Goal: Information Seeking & Learning: Learn about a topic

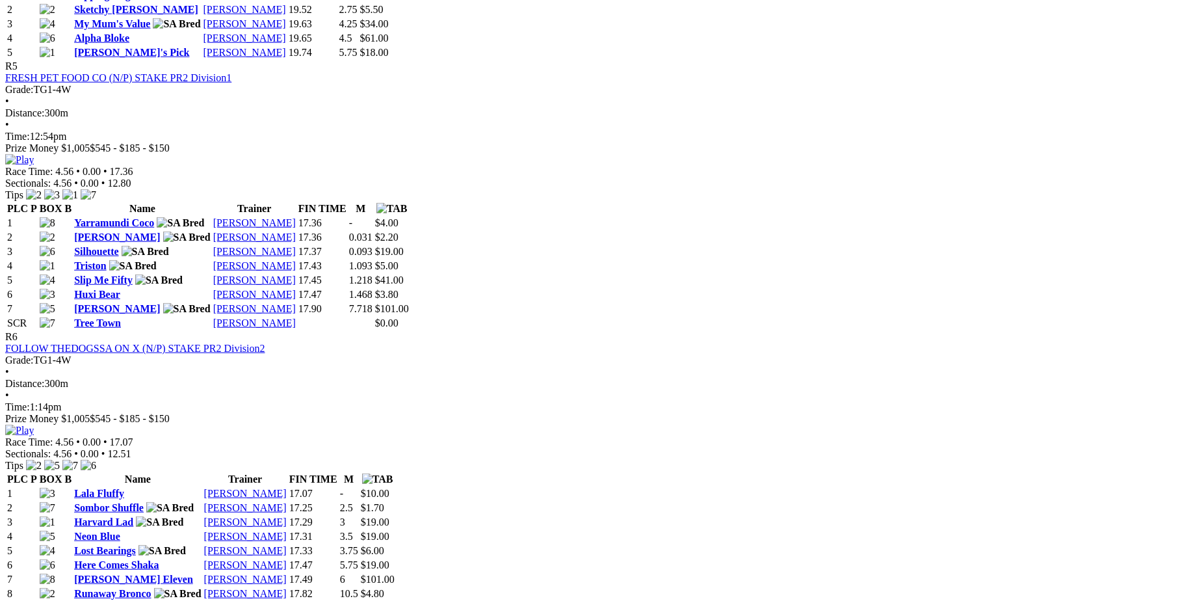
scroll to position [1572, 0]
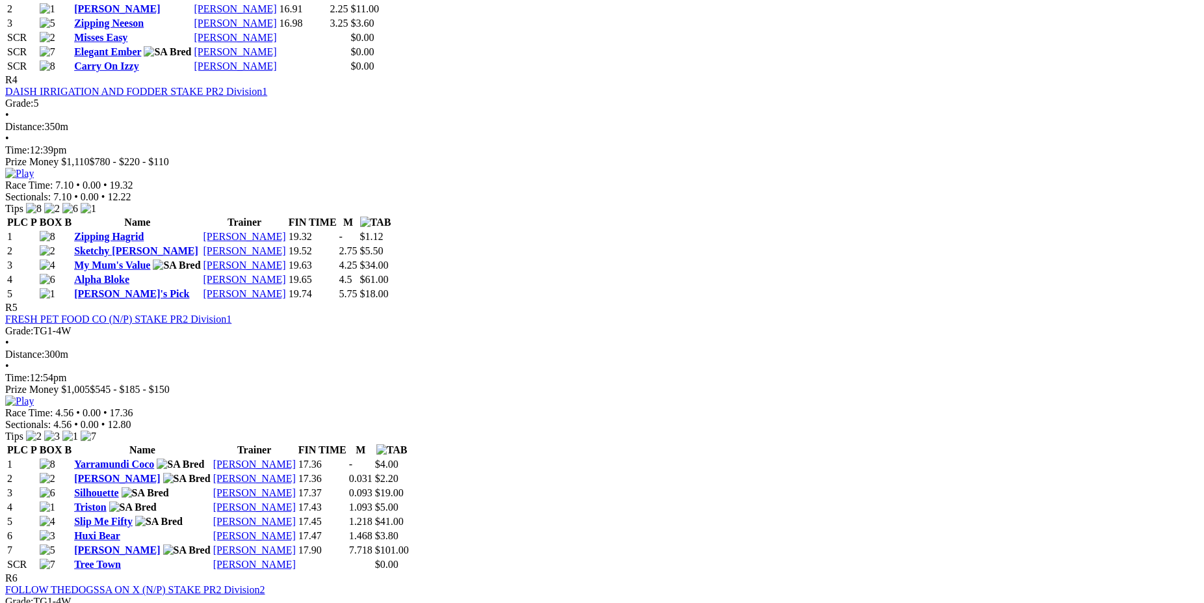
scroll to position [1310, 0]
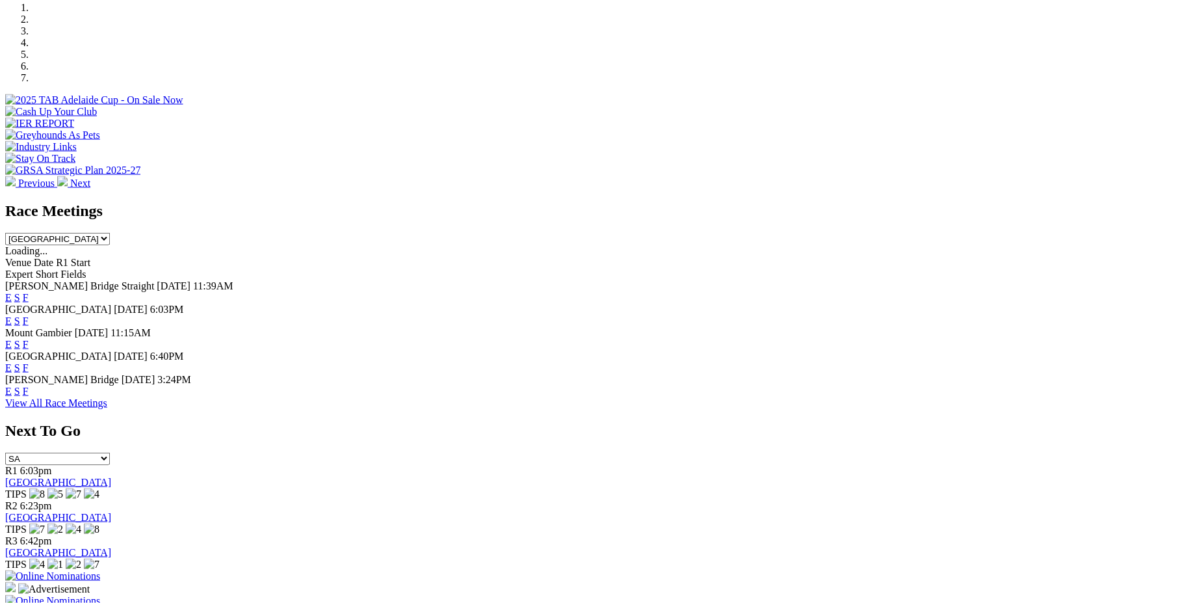
scroll to position [468, 0]
click at [29, 315] on link "F" at bounding box center [26, 320] width 6 height 11
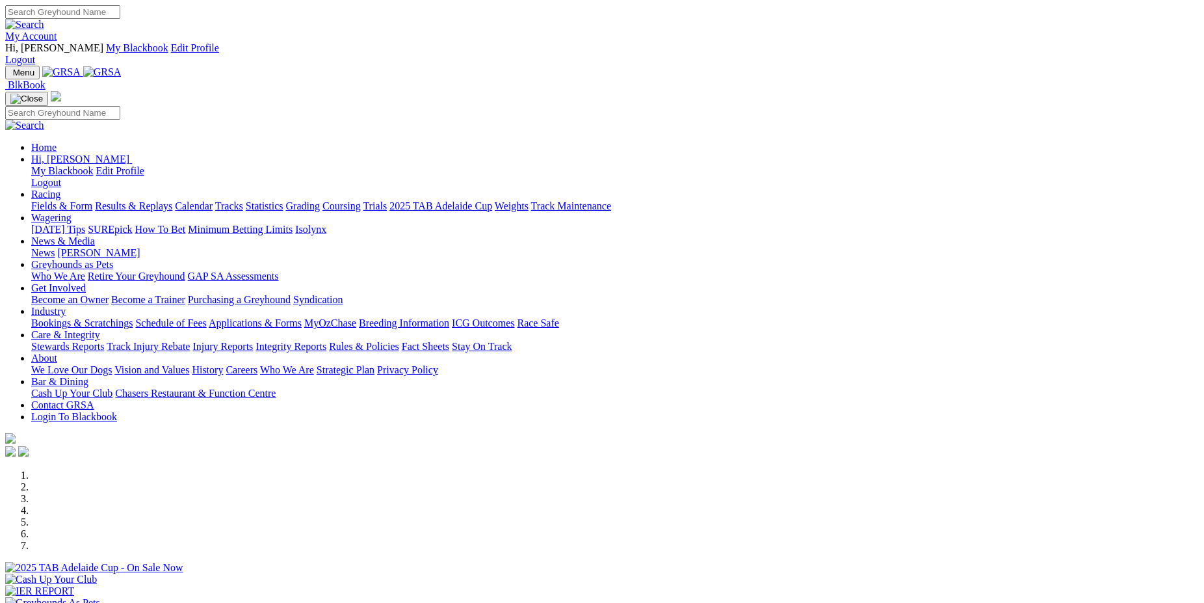
scroll to position [468, 0]
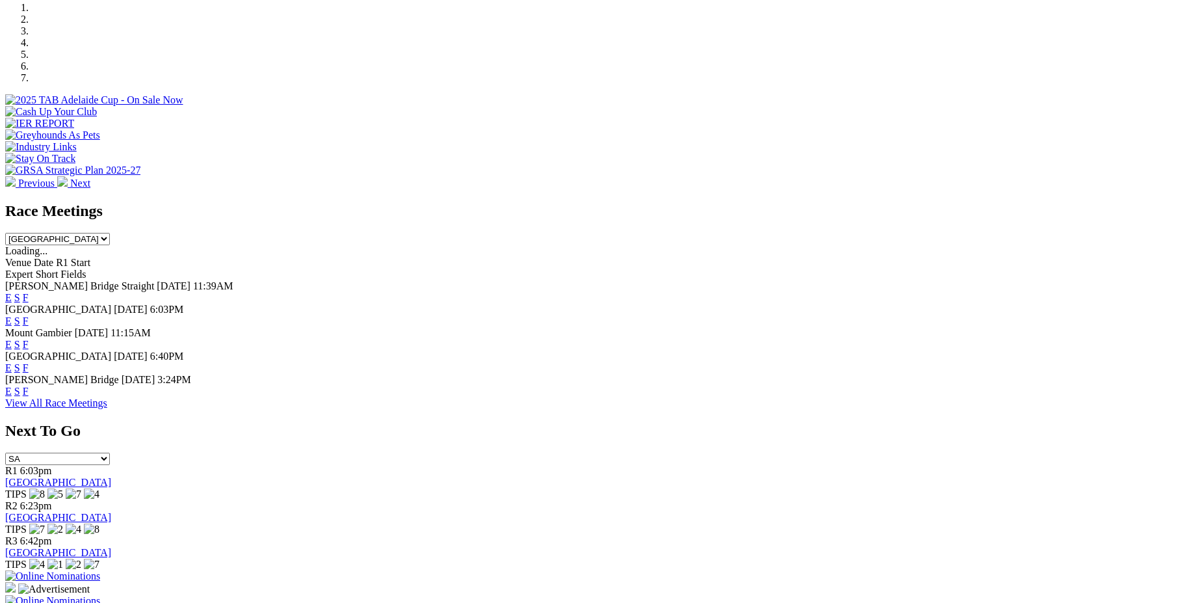
click at [29, 362] on link "F" at bounding box center [26, 367] width 6 height 11
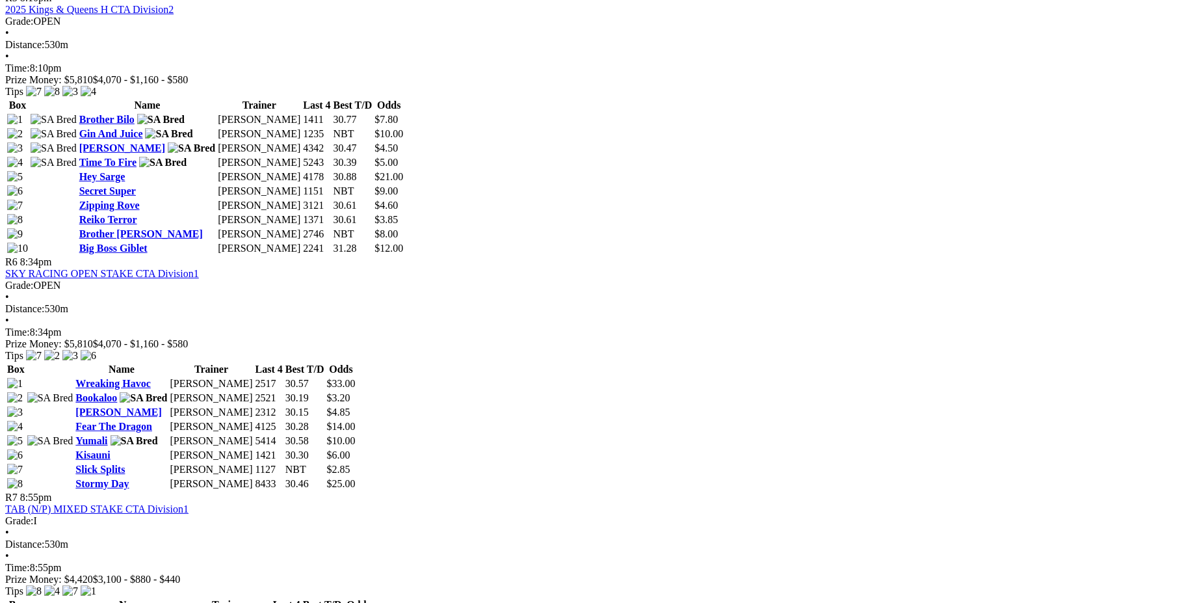
scroll to position [1656, 0]
